Goal: Check status

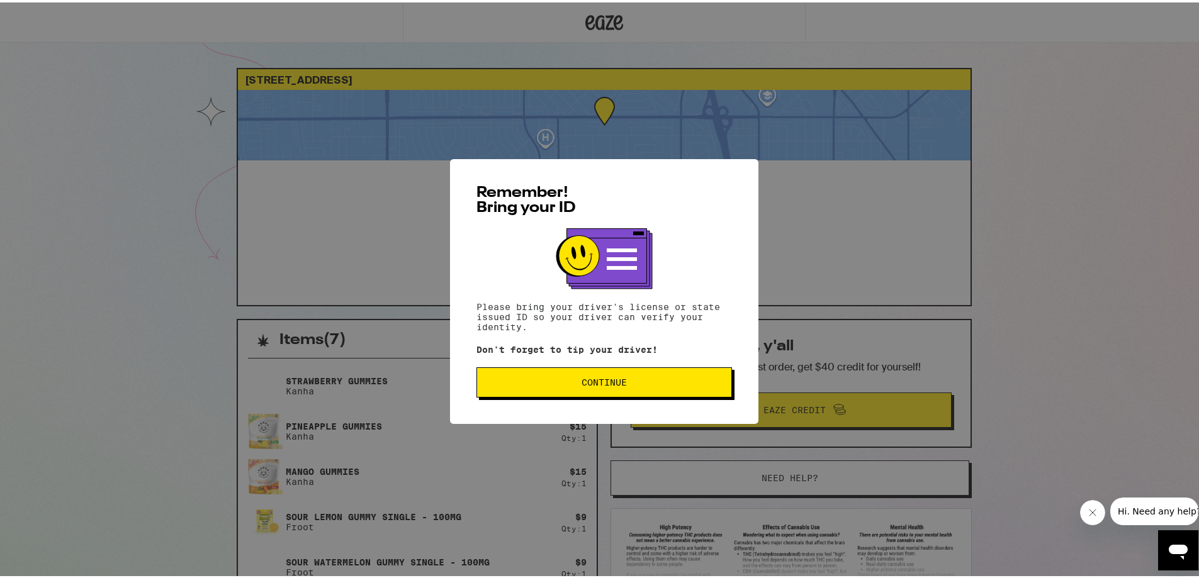
click at [683, 384] on span "Continue" at bounding box center [604, 380] width 234 height 9
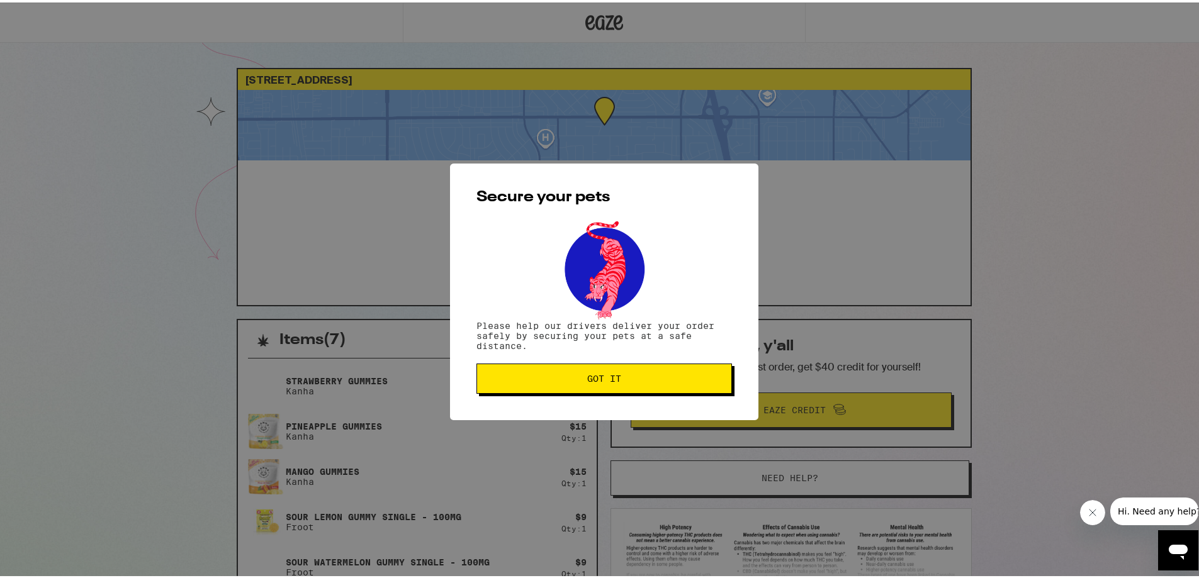
click at [604, 376] on span "Got it" at bounding box center [604, 376] width 34 height 9
